Goal: Task Accomplishment & Management: Use online tool/utility

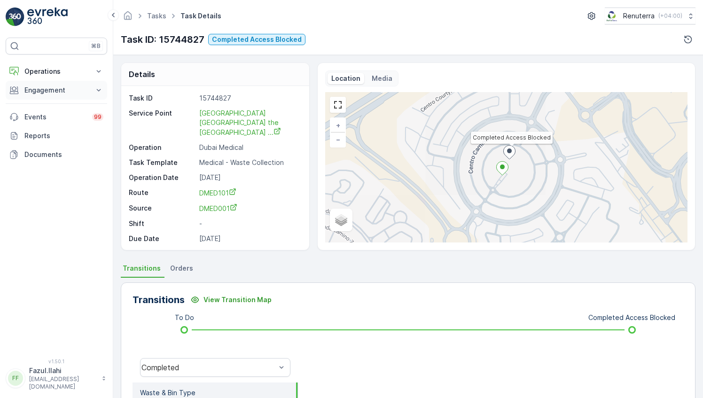
click at [82, 93] on p "Engagement" at bounding box center [56, 90] width 64 height 9
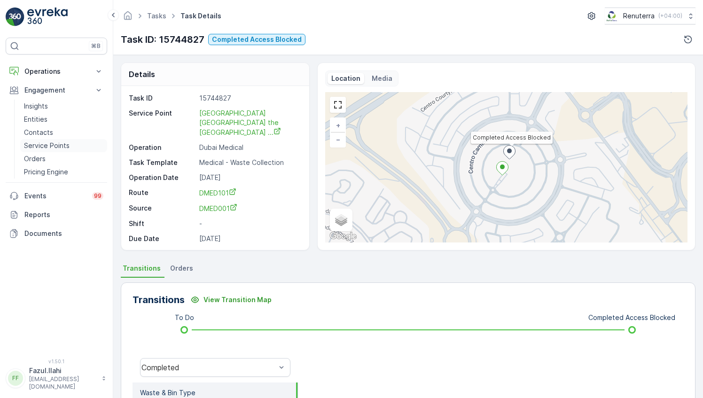
click at [43, 143] on p "Service Points" at bounding box center [47, 145] width 46 height 9
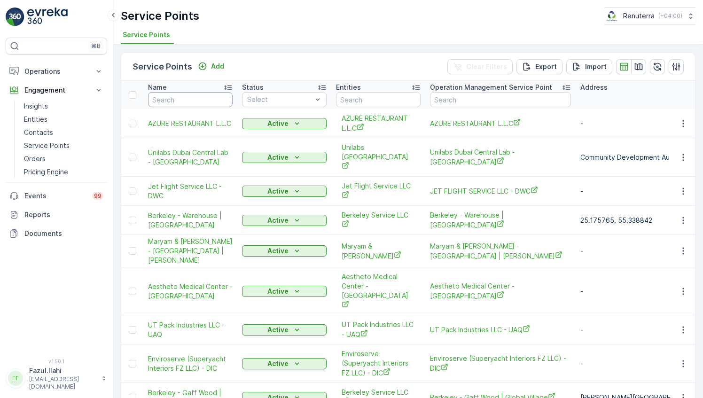
click at [186, 97] on input "text" at bounding box center [190, 99] width 85 height 15
type input "sa"
click at [186, 97] on input "sa" at bounding box center [190, 99] width 85 height 15
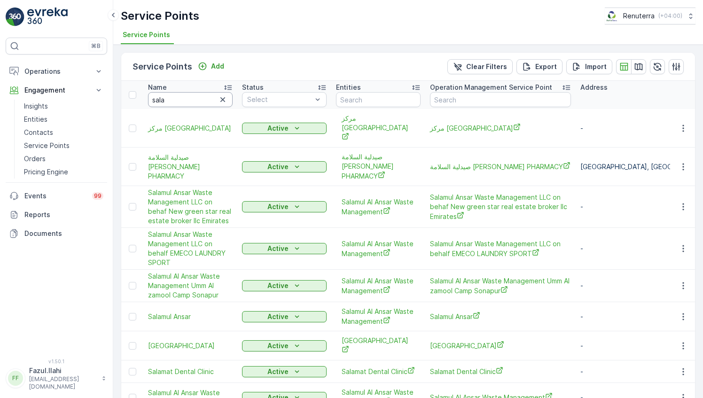
click at [178, 96] on input "sala" at bounding box center [190, 99] width 85 height 15
type input "salamul"
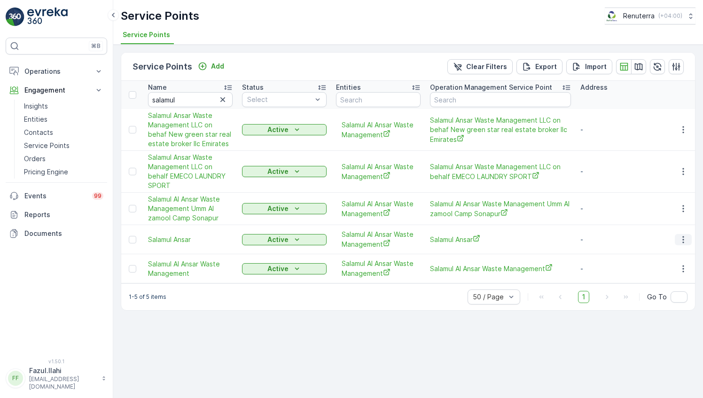
click at [681, 238] on icon "button" at bounding box center [683, 239] width 9 height 9
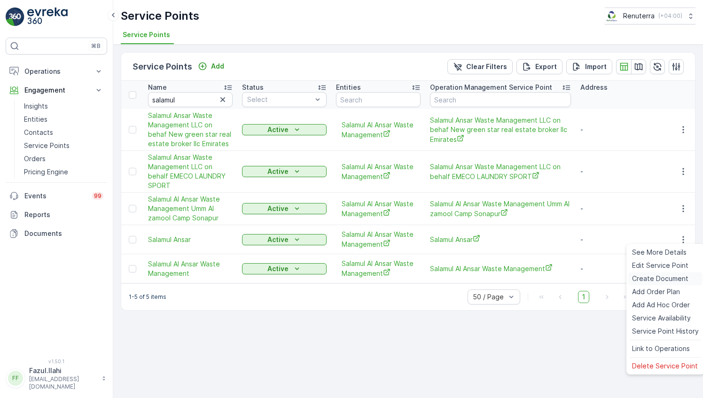
click at [651, 280] on span "Create Document" at bounding box center [660, 278] width 56 height 9
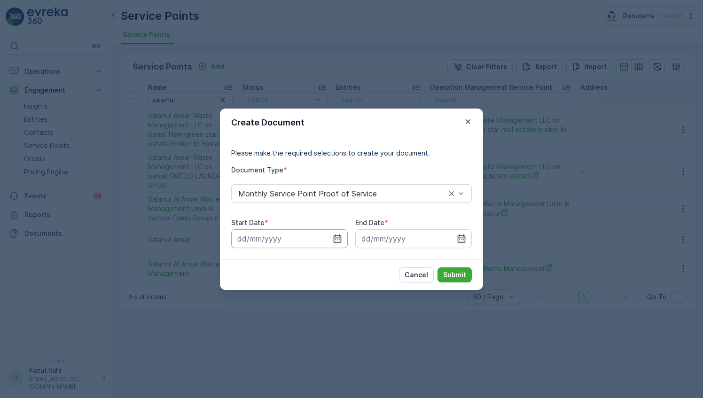
click at [337, 243] on input at bounding box center [289, 238] width 117 height 19
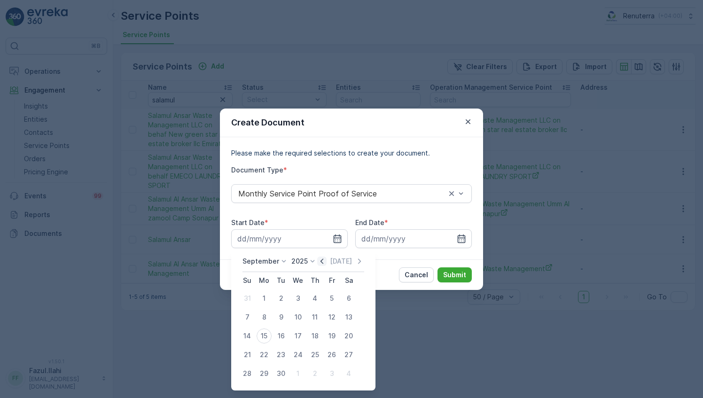
click at [321, 261] on icon "button" at bounding box center [322, 261] width 3 height 5
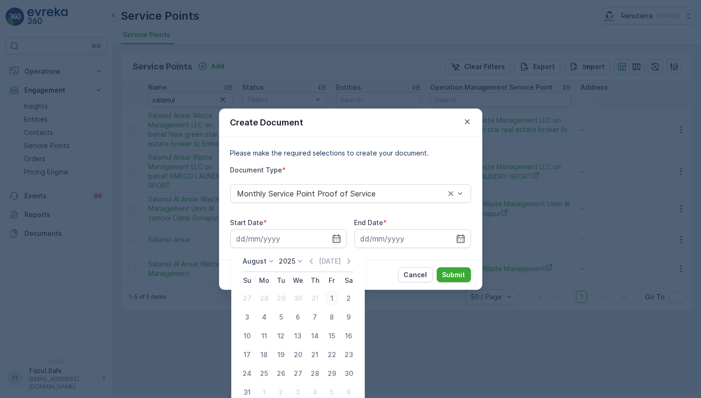
click at [329, 295] on div "1" at bounding box center [331, 298] width 15 height 15
type input "[DATE]"
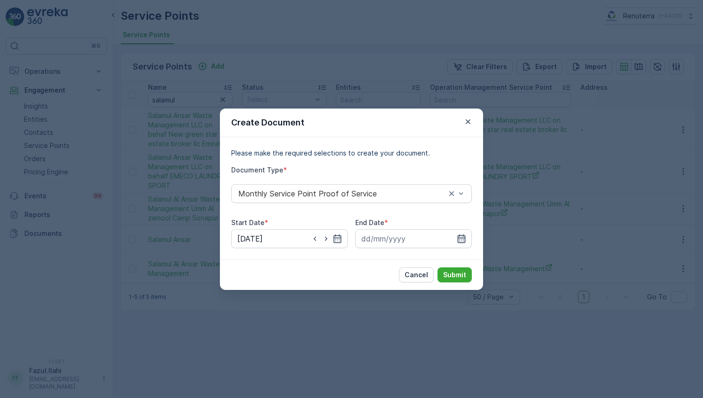
click at [458, 238] on icon "button" at bounding box center [462, 238] width 8 height 8
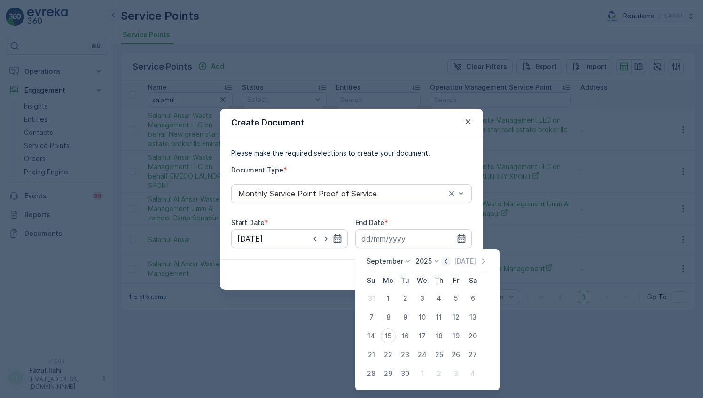
click at [445, 262] on icon "button" at bounding box center [446, 261] width 3 height 5
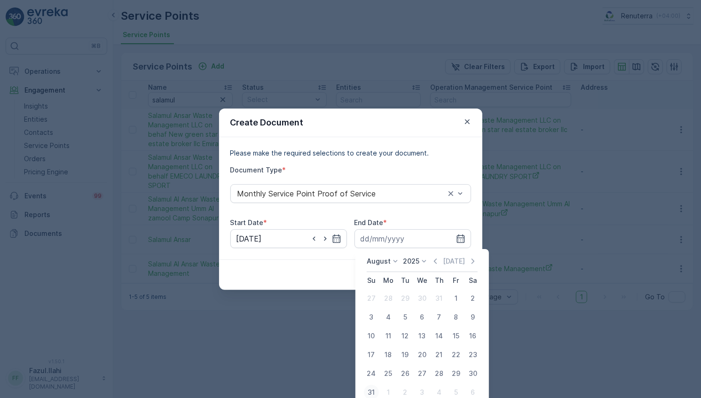
click at [372, 389] on div "31" at bounding box center [371, 392] width 15 height 15
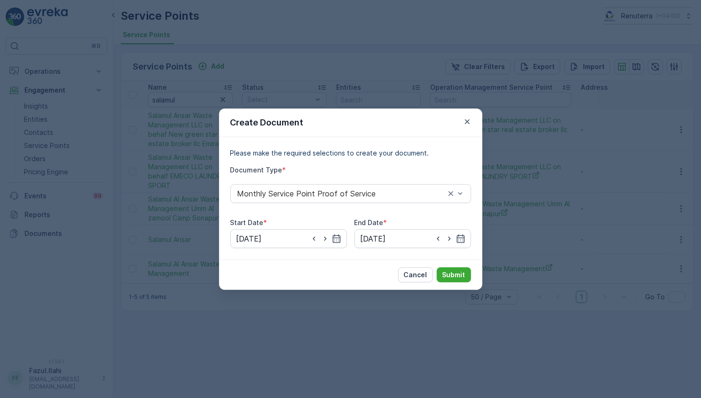
type input "[DATE]"
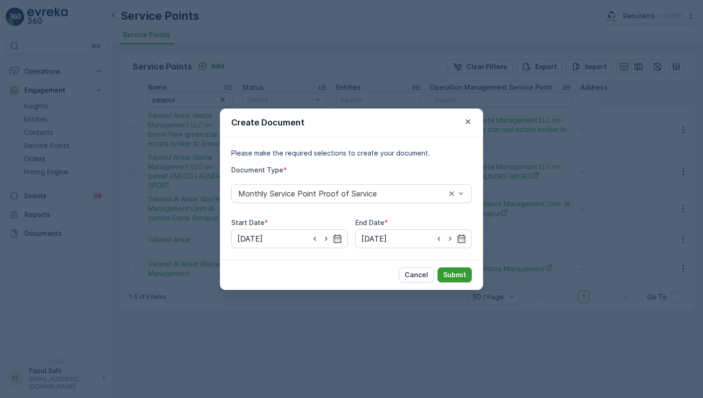
click at [456, 271] on p "Submit" at bounding box center [454, 274] width 23 height 9
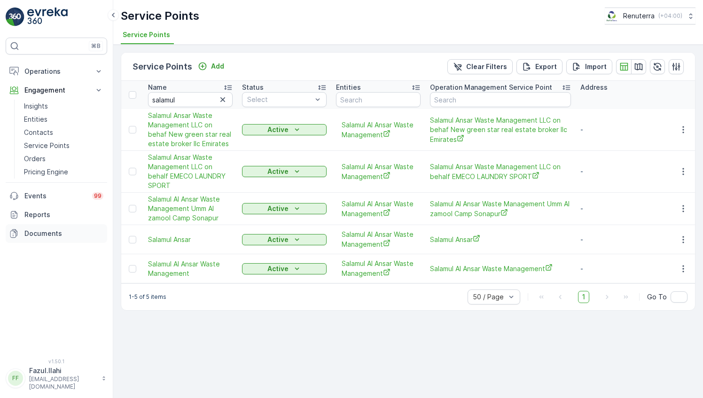
click at [30, 231] on p "Documents" at bounding box center [63, 233] width 79 height 9
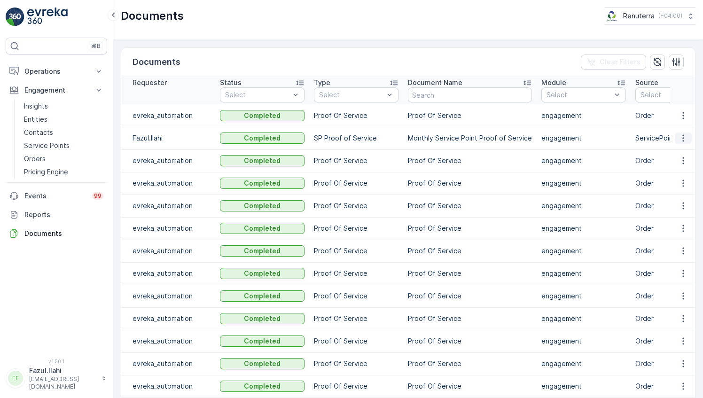
click at [681, 133] on button "button" at bounding box center [683, 138] width 17 height 11
click at [686, 149] on span "See Details" at bounding box center [681, 151] width 36 height 9
click at [44, 144] on p "Service Points" at bounding box center [47, 145] width 46 height 9
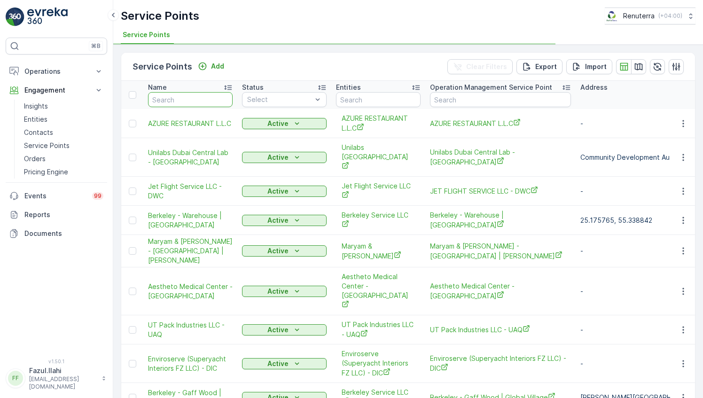
click at [188, 98] on input "text" at bounding box center [190, 99] width 85 height 15
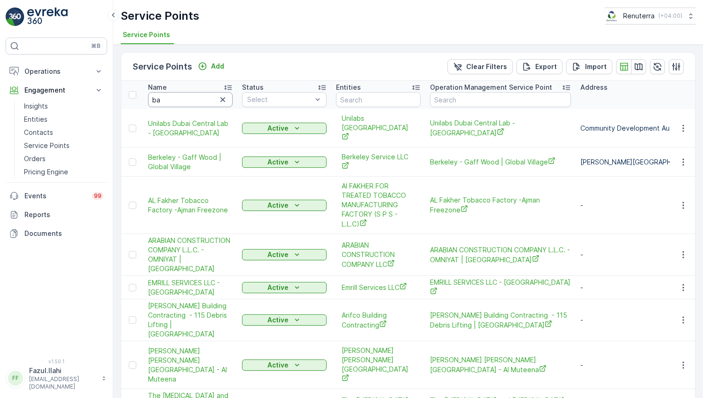
click at [188, 98] on input "ba" at bounding box center [190, 99] width 85 height 15
type input "barari"
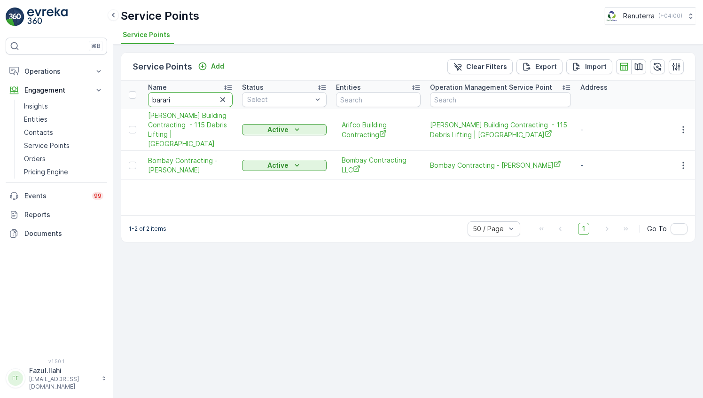
click at [188, 98] on input "barari" at bounding box center [190, 99] width 85 height 15
type input "Ba"
click at [188, 98] on input "Ba" at bounding box center [190, 99] width 85 height 15
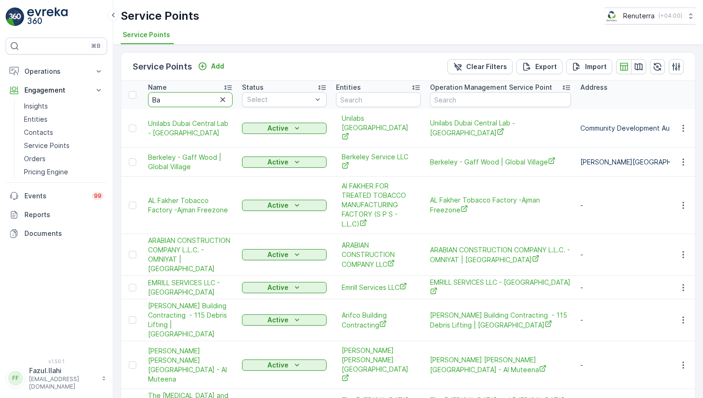
click at [188, 98] on input "Ba" at bounding box center [190, 99] width 85 height 15
type input "Bari"
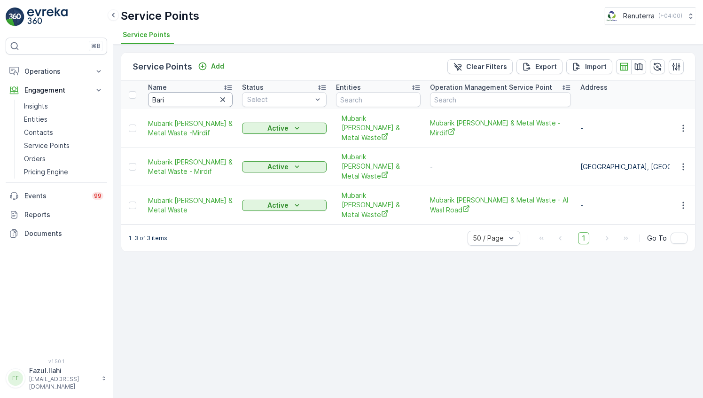
click at [188, 98] on input "Bari" at bounding box center [190, 99] width 85 height 15
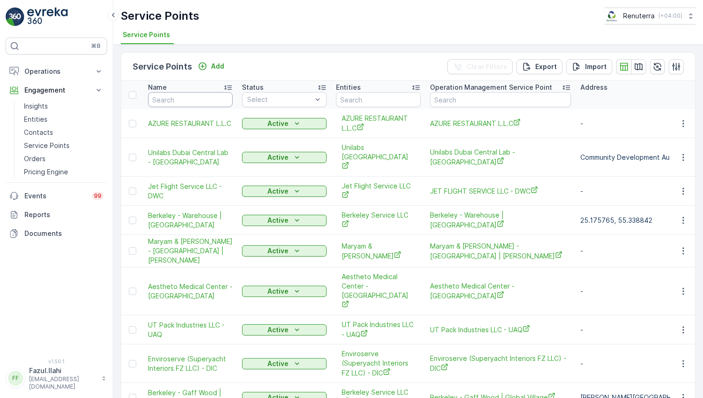
click at [188, 98] on input "text" at bounding box center [190, 99] width 85 height 15
type input "ne"
click at [188, 98] on input "ne" at bounding box center [190, 99] width 85 height 15
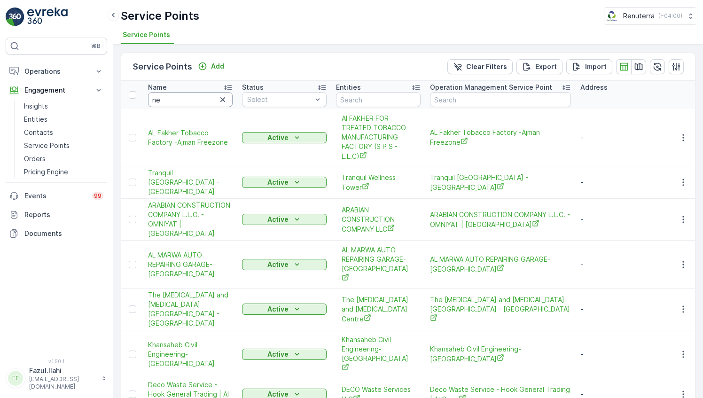
click at [188, 98] on input "ne" at bounding box center [190, 99] width 85 height 15
type input "nett"
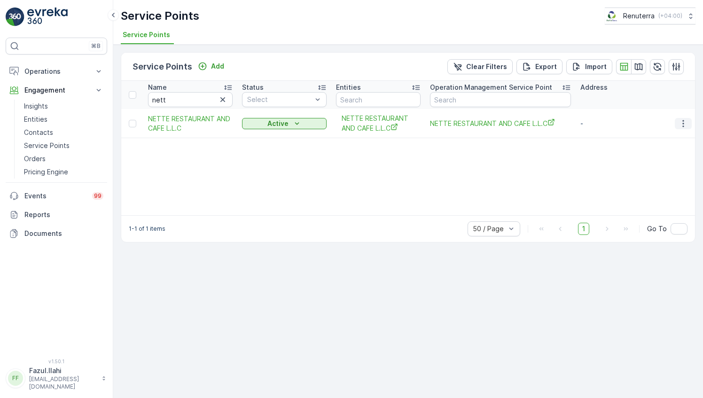
click at [689, 123] on button "button" at bounding box center [683, 123] width 17 height 11
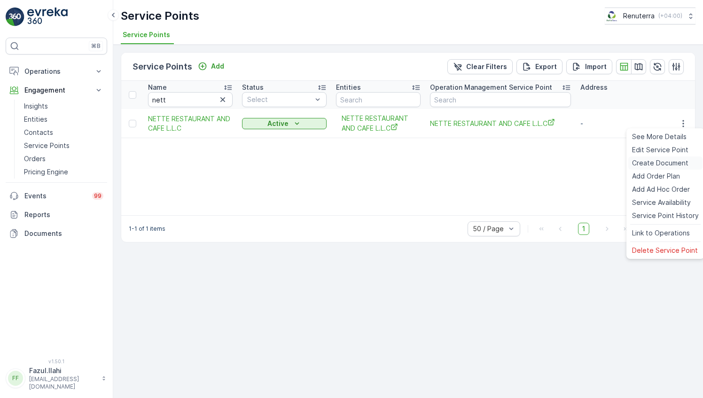
click at [663, 165] on span "Create Document" at bounding box center [660, 162] width 56 height 9
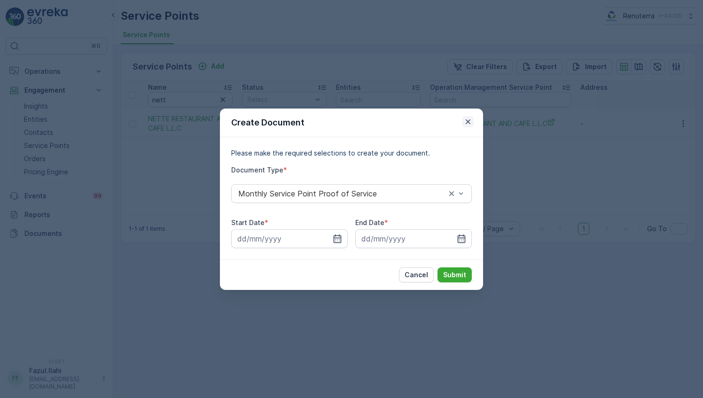
click at [467, 126] on icon "button" at bounding box center [467, 121] width 9 height 9
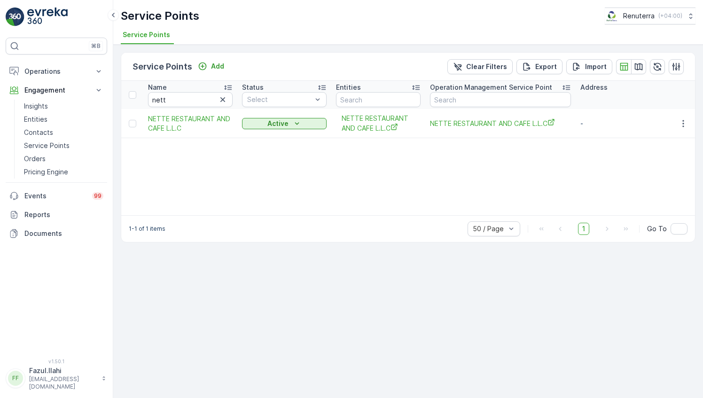
click at [513, 190] on div "Name nett Status Select Entities Operation Management Service Point Address Ord…" at bounding box center [408, 148] width 574 height 134
